Goal: Task Accomplishment & Management: Use online tool/utility

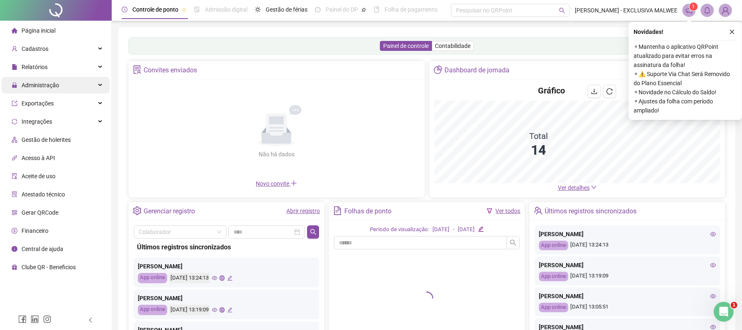
click at [74, 82] on div "Administração" at bounding box center [56, 85] width 108 height 17
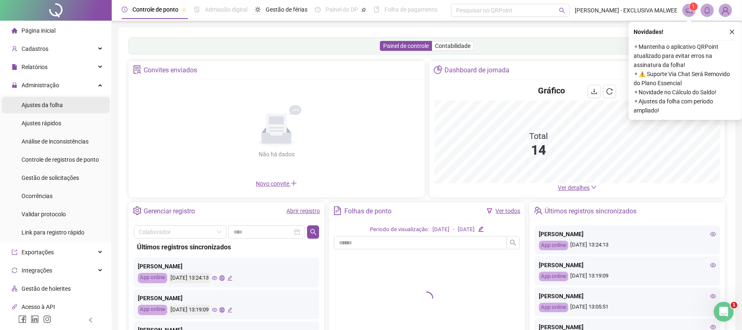
click at [51, 106] on span "Ajustes da folha" at bounding box center [42, 105] width 41 height 7
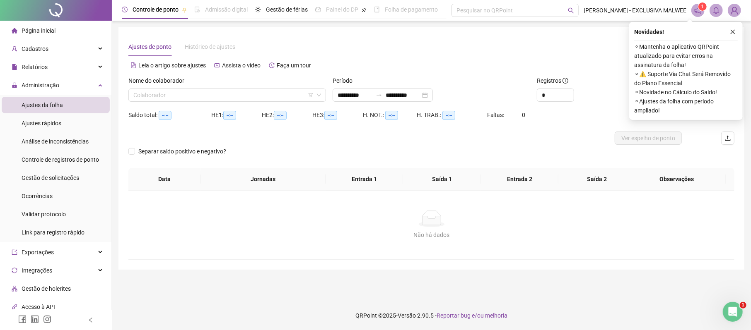
type input "**********"
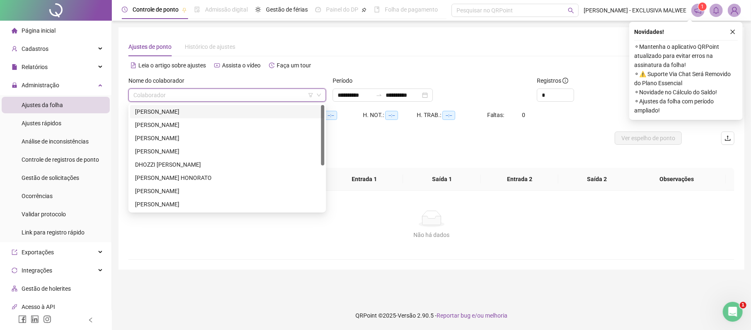
click at [299, 90] on input "search" at bounding box center [223, 95] width 180 height 12
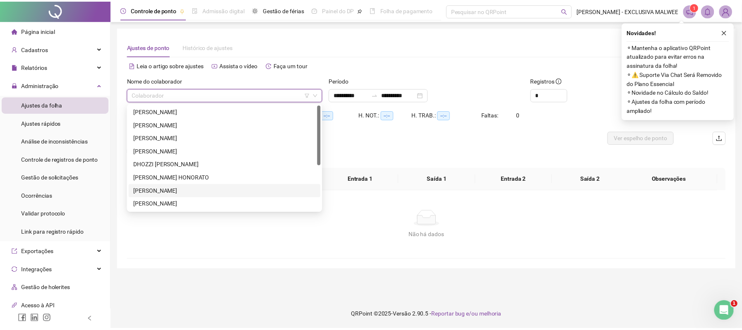
scroll to position [55, 0]
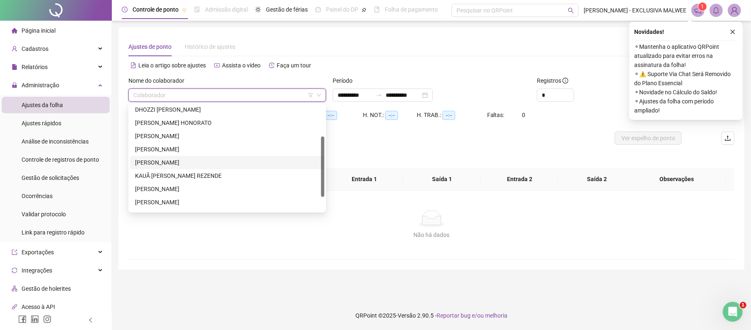
click at [173, 161] on div "[PERSON_NAME]" at bounding box center [227, 162] width 184 height 9
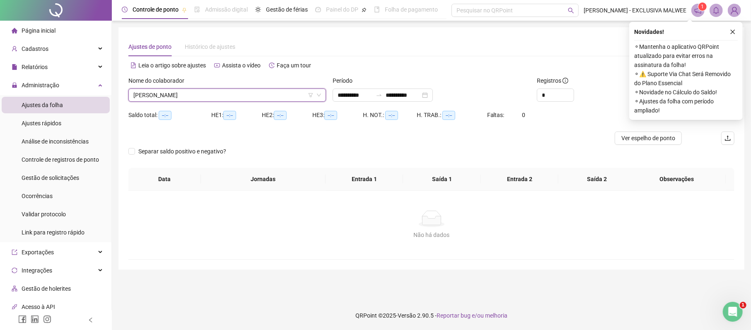
click at [737, 31] on div "Novidades ! ⚬ Mantenha o aplicativo QRPoint atualizado para evitar erros na ass…" at bounding box center [685, 71] width 113 height 98
click at [734, 35] on button "button" at bounding box center [732, 32] width 10 height 10
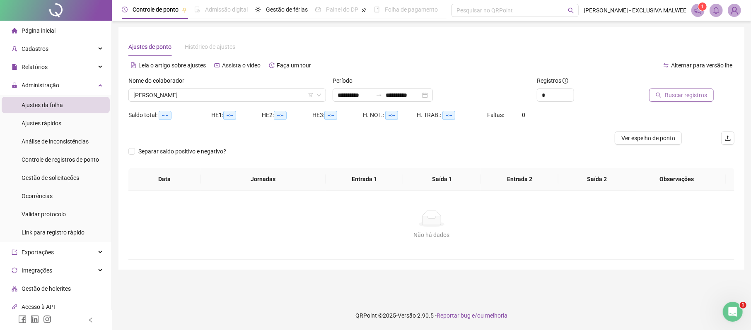
click at [691, 95] on span "Buscar registros" at bounding box center [686, 95] width 42 height 9
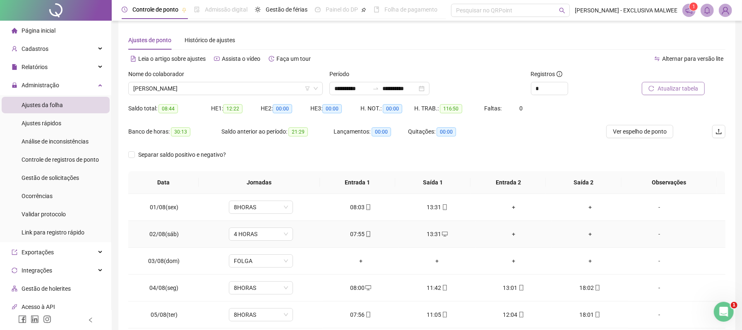
scroll to position [0, 0]
